Goal: Find specific page/section: Find specific page/section

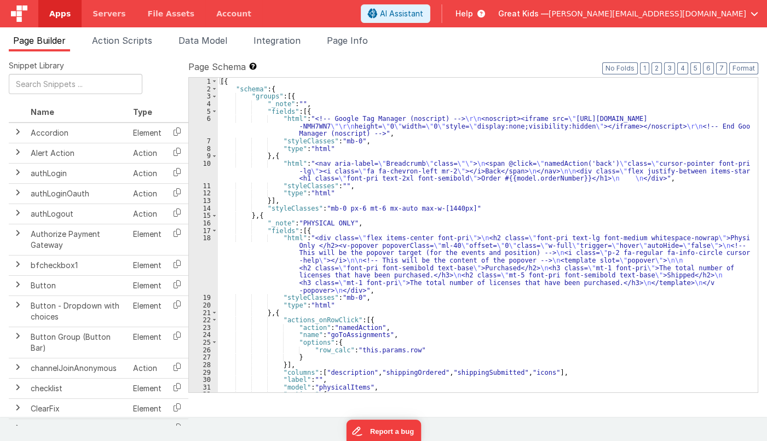
click at [74, 16] on link "Apps" at bounding box center [59, 13] width 43 height 27
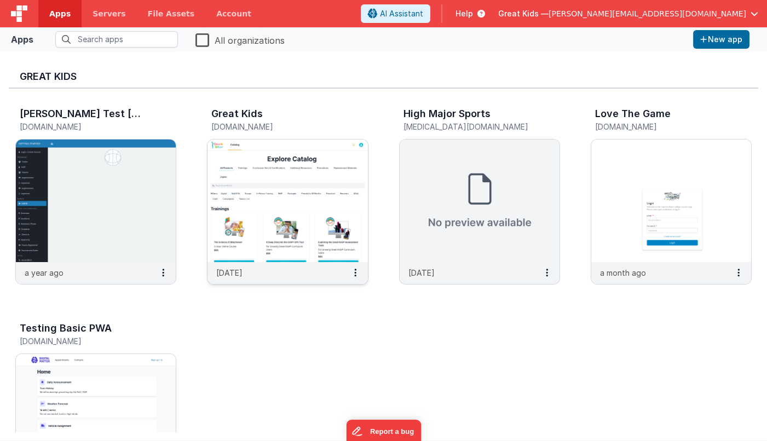
click at [289, 165] on img at bounding box center [287, 201] width 160 height 123
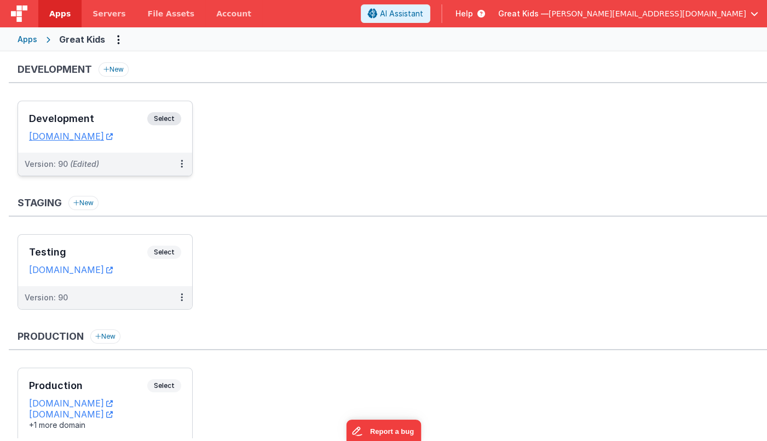
click at [127, 161] on div "Version: 90 (Edited)" at bounding box center [98, 164] width 147 height 11
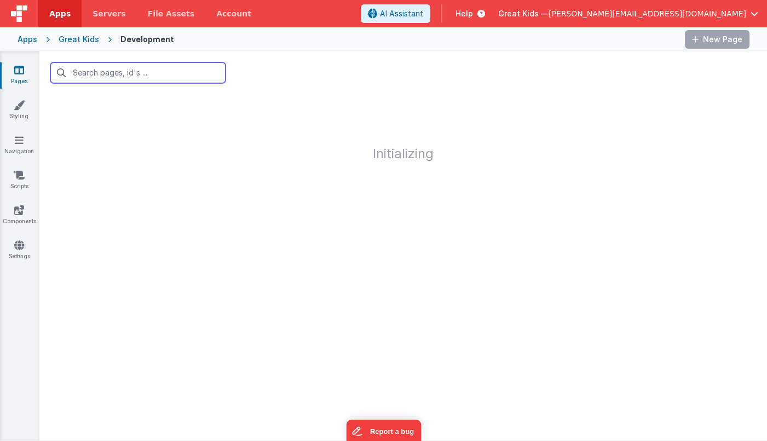
click at [137, 75] on input "text" at bounding box center [137, 72] width 175 height 21
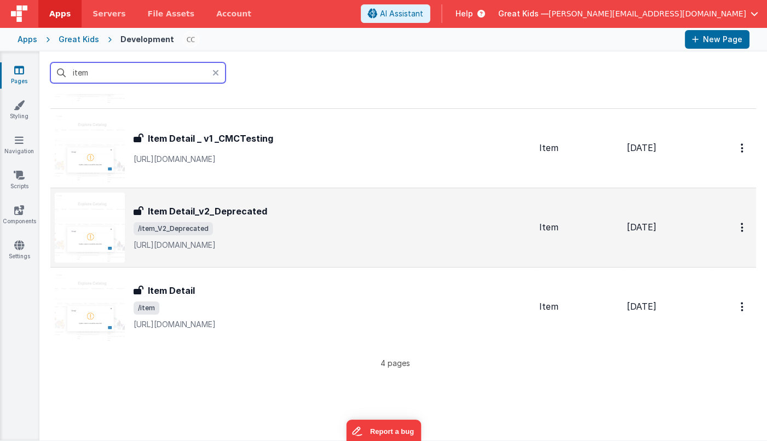
scroll to position [99, 0]
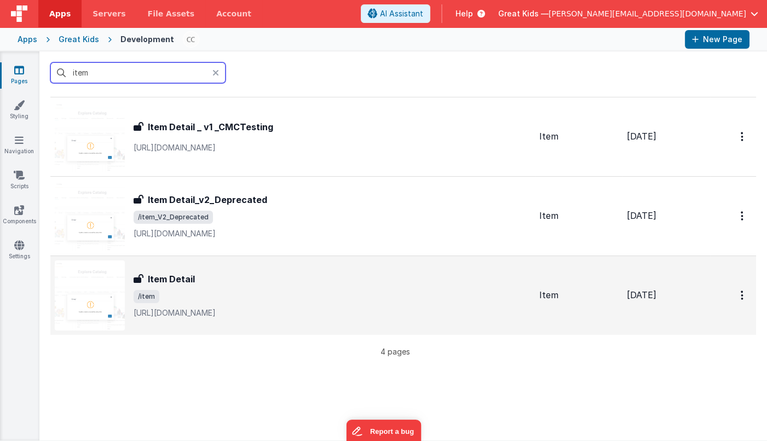
type input "item"
click at [230, 287] on div "Item Detail Item Detail /item [URL][DOMAIN_NAME]" at bounding box center [332, 295] width 397 height 46
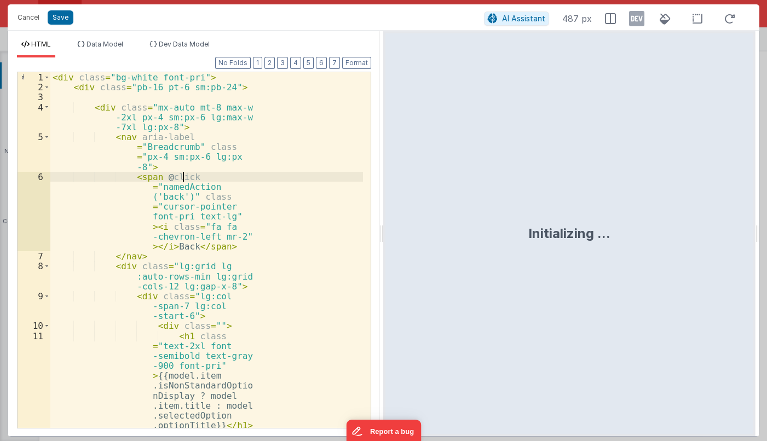
click at [301, 181] on div "< div class = "bg-white font-pri" > < div class = "pb-16 pt-6 sm:pb-24" > < div…" at bounding box center [206, 276] width 312 height 408
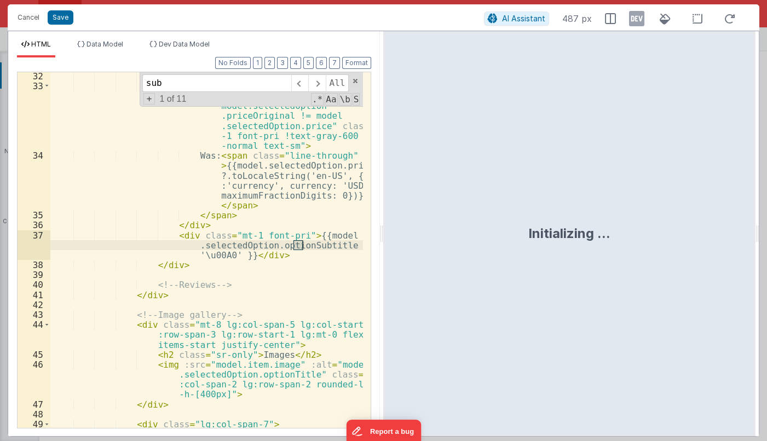
scroll to position [867, 0]
type input "s"
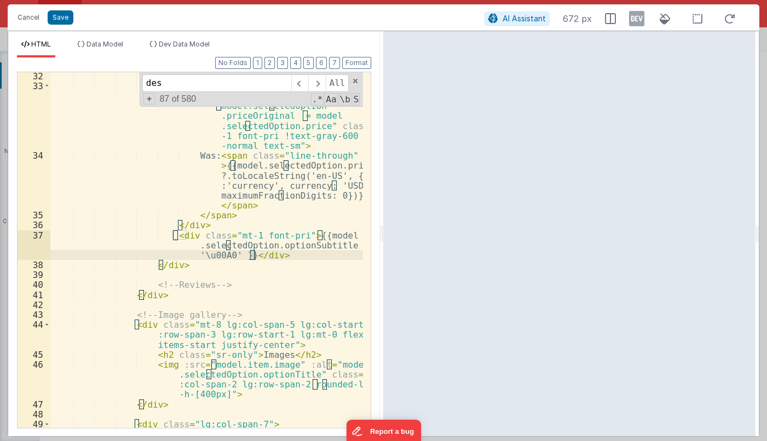
scroll to position [1076, 0]
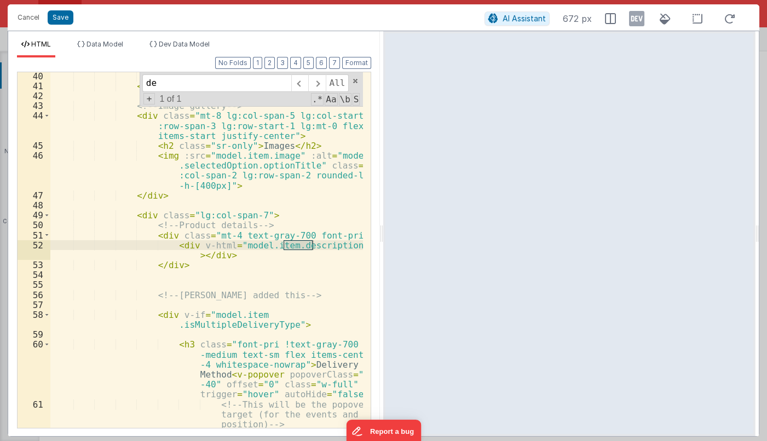
type input "d"
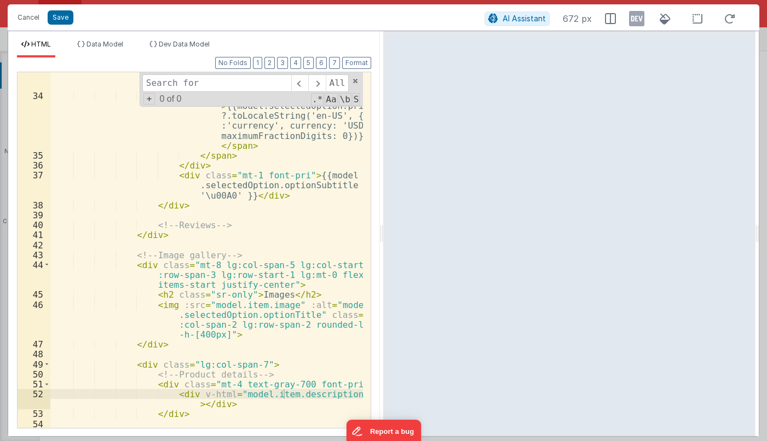
scroll to position [956, 0]
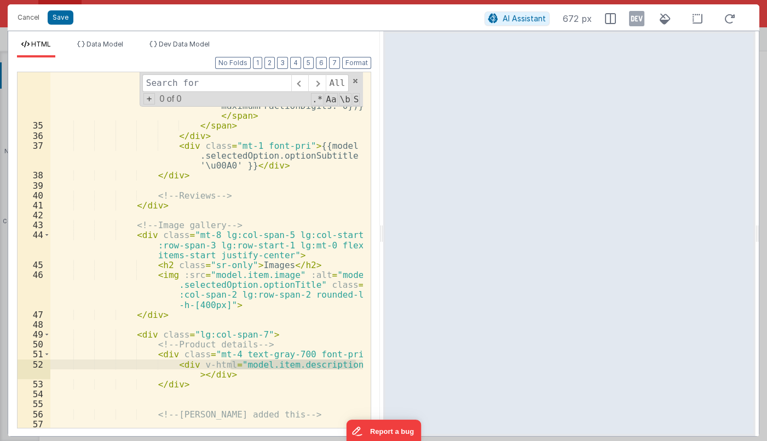
drag, startPoint x: 230, startPoint y: 363, endPoint x: 355, endPoint y: 363, distance: 124.7
click at [355, 363] on div "Was: < span class = "line-through" > {{model.selectedOption.price ?.toLocaleStr…" at bounding box center [206, 278] width 313 height 435
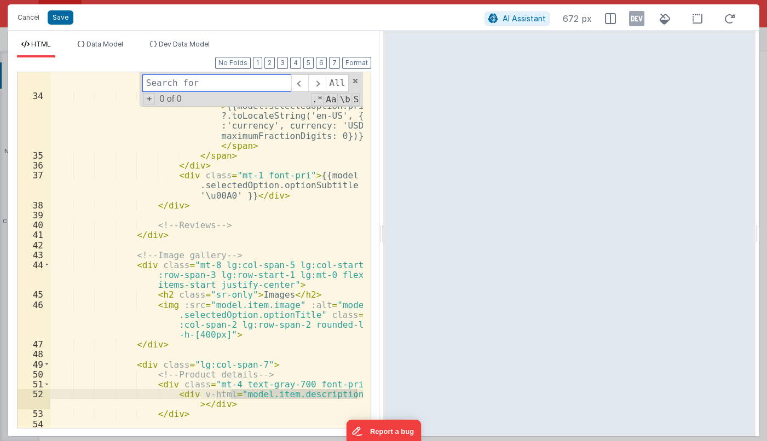
click at [229, 89] on input at bounding box center [216, 83] width 149 height 18
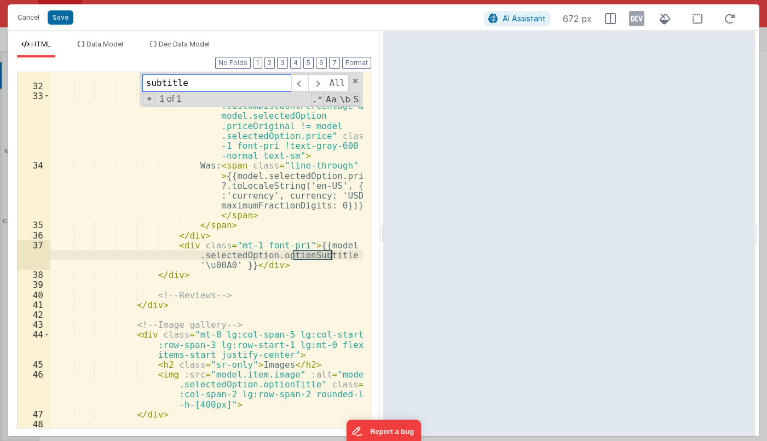
scroll to position [886, 0]
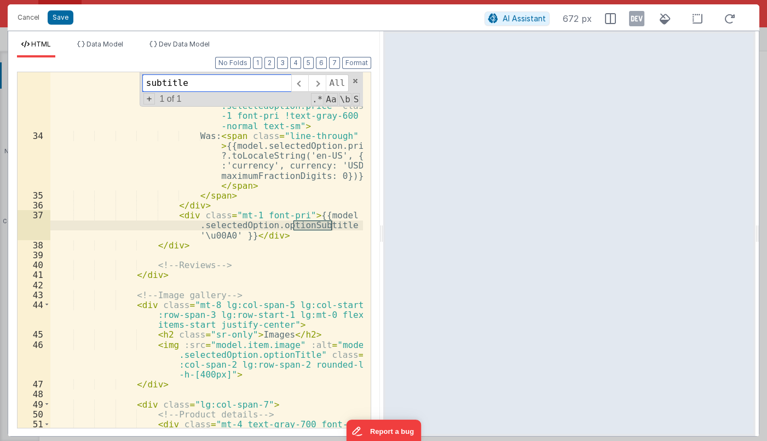
type input "subtitle"
